Goal: Transaction & Acquisition: Purchase product/service

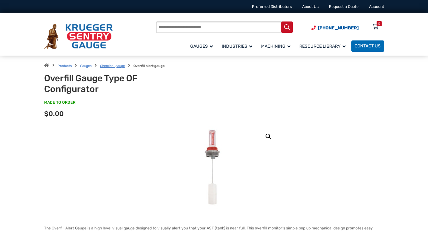
click at [116, 66] on link "Chemical gauge" at bounding box center [112, 66] width 25 height 4
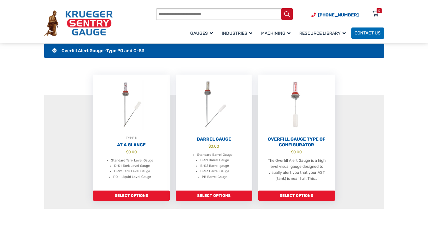
scroll to position [189, 0]
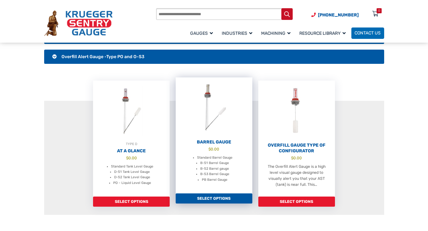
click at [220, 118] on img at bounding box center [214, 107] width 77 height 61
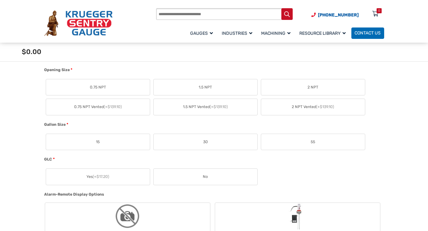
scroll to position [347, 0]
click at [289, 86] on label "2 NPT" at bounding box center [313, 87] width 104 height 16
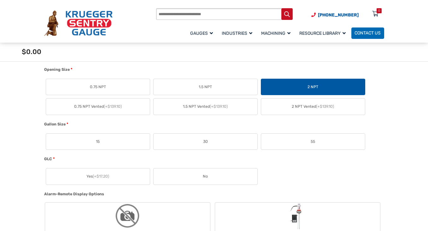
click at [315, 143] on label "55" at bounding box center [313, 141] width 104 height 16
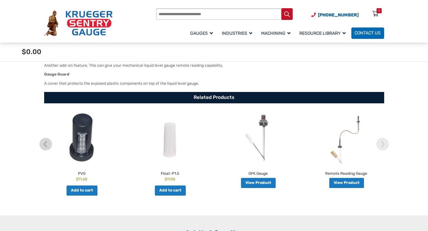
scroll to position [914, 0]
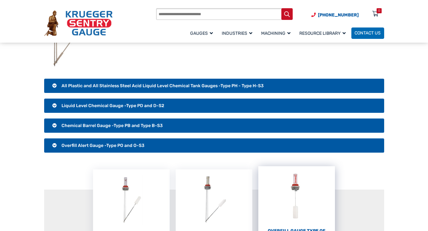
scroll to position [126, 0]
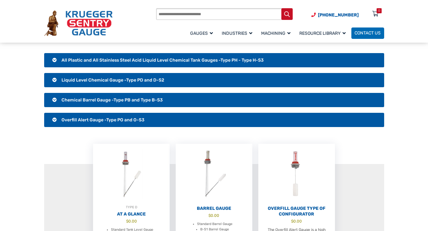
click at [52, 98] on h3 "Chemical Barrel Gauge -Type PB and Type B-S3" at bounding box center [214, 100] width 340 height 15
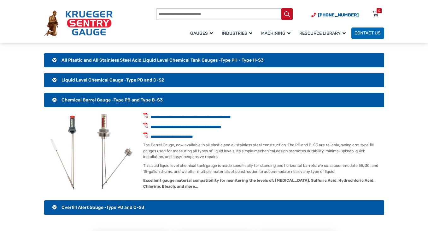
click at [51, 79] on h3 "Liquid Level Chemical Gauge -Type PD and D-S2" at bounding box center [214, 80] width 340 height 15
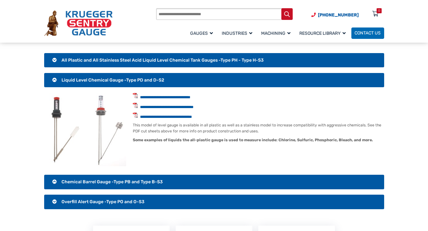
click at [54, 58] on h3 "All Plastic and All Stainless Steel Acid Liquid Level Chemical Tank Gauges -Typ…" at bounding box center [214, 60] width 340 height 15
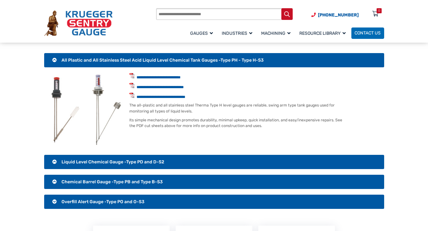
click at [54, 58] on h3 "All Plastic and All Stainless Steel Acid Liquid Level Chemical Tank Gauges -Typ…" at bounding box center [214, 60] width 340 height 15
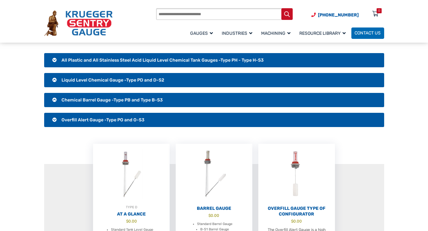
click at [55, 77] on h3 "Liquid Level Chemical Gauge -Type PD and D-S2" at bounding box center [214, 80] width 340 height 15
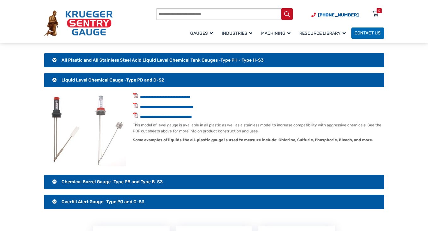
click at [54, 203] on h3 "Overfill Alert Gauge -Type PO and O-S3" at bounding box center [214, 201] width 340 height 15
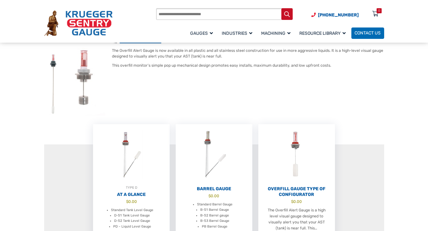
scroll to position [189, 0]
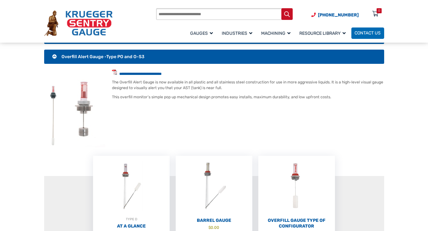
click at [64, 103] on img at bounding box center [83, 108] width 43 height 78
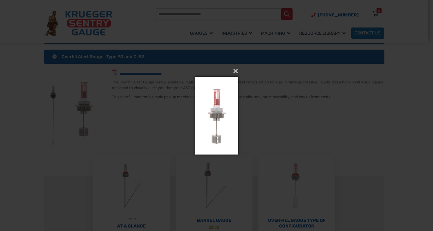
click at [70, 104] on div "× Loading..." at bounding box center [216, 115] width 433 height 231
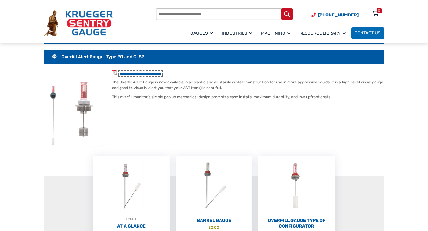
click at [133, 75] on link "**********" at bounding box center [140, 74] width 43 height 4
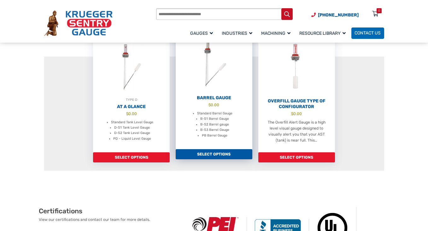
scroll to position [315, 0]
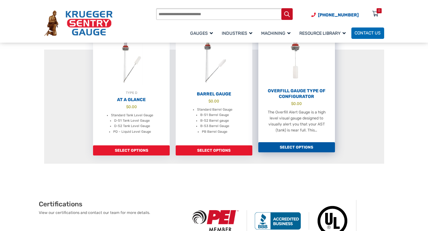
click at [300, 150] on link "Select options" at bounding box center [296, 147] width 77 height 10
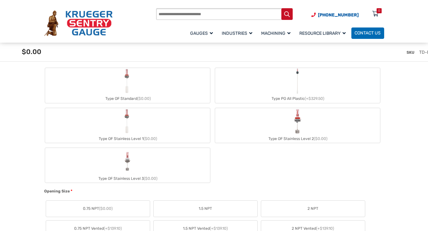
scroll to position [284, 0]
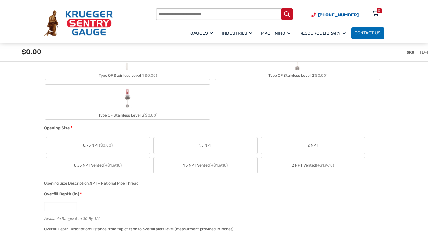
click at [288, 146] on label "2 NPT" at bounding box center [313, 145] width 104 height 16
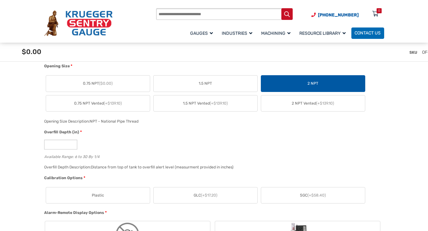
scroll to position [347, 0]
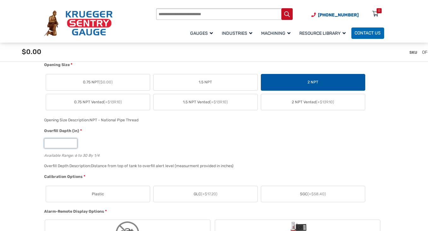
drag, startPoint x: 51, startPoint y: 143, endPoint x: 40, endPoint y: 144, distance: 11.1
click at [125, 140] on div "*" at bounding box center [212, 143] width 337 height 10
type input "*"
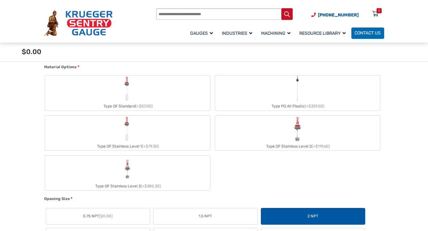
scroll to position [189, 0]
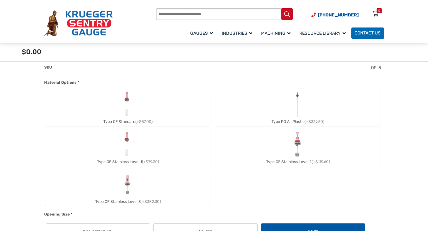
click at [135, 144] on label "Type OF Stainless Level 1 (+$79.30)" at bounding box center [127, 148] width 165 height 35
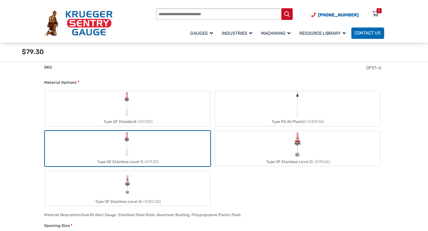
click at [250, 145] on label "Type OF Stainless Level 2 (+$119.60)" at bounding box center [297, 148] width 165 height 35
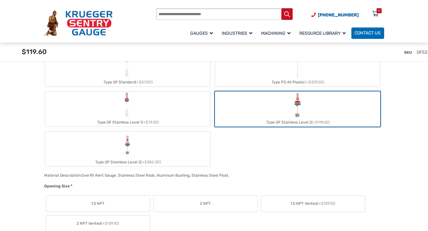
scroll to position [252, 0]
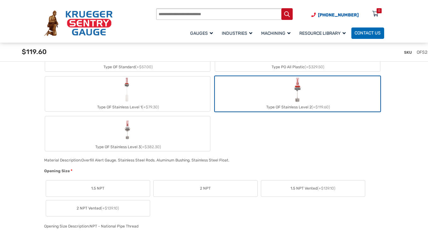
click at [161, 99] on label "Type OF Stainless Level 1 (+$79.30)" at bounding box center [127, 93] width 165 height 35
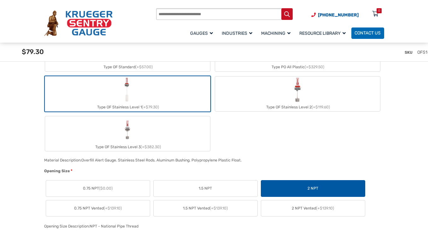
click at [265, 97] on label "Type OF Stainless Level 2 (+$119.60)" at bounding box center [297, 93] width 165 height 35
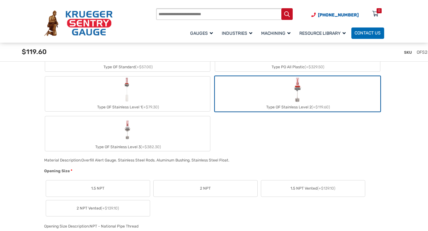
click at [124, 134] on img "Type OF Stainless Level 3" at bounding box center [127, 129] width 15 height 26
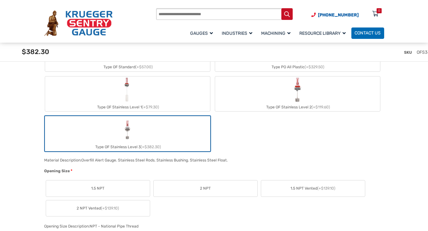
click at [260, 101] on label "Type OF Stainless Level 2 (+$119.60)" at bounding box center [297, 93] width 165 height 35
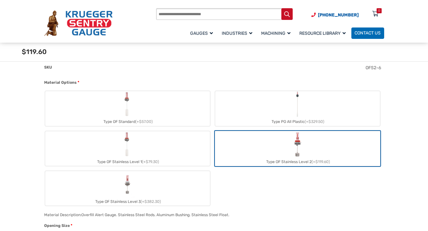
scroll to position [221, 0]
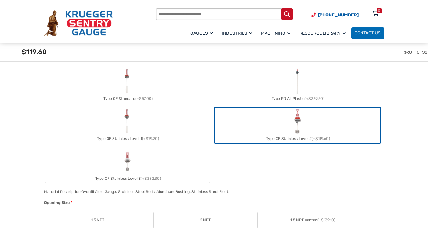
click at [135, 162] on label "Type OF Stainless Level 3 (+$382.30)" at bounding box center [127, 165] width 165 height 35
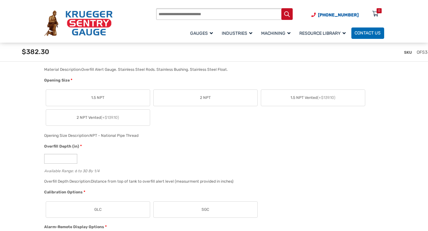
scroll to position [347, 0]
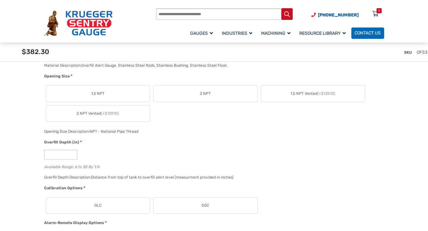
click at [167, 96] on label "2 NPT" at bounding box center [206, 93] width 104 height 16
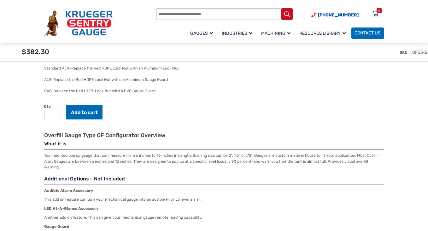
scroll to position [631, 0]
